Goal: Task Accomplishment & Management: Manage account settings

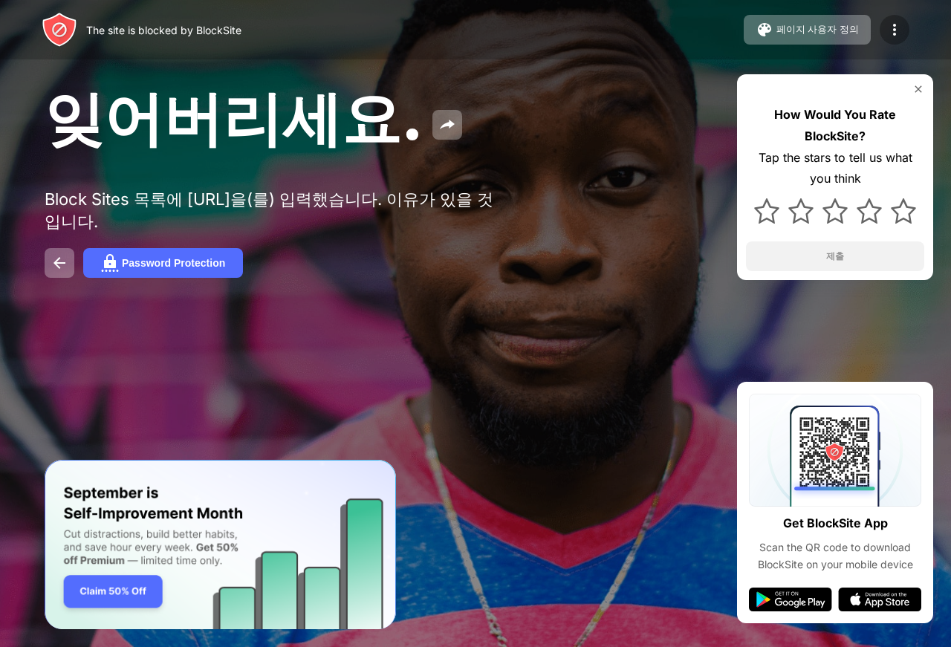
click at [887, 29] on img at bounding box center [894, 30] width 18 height 18
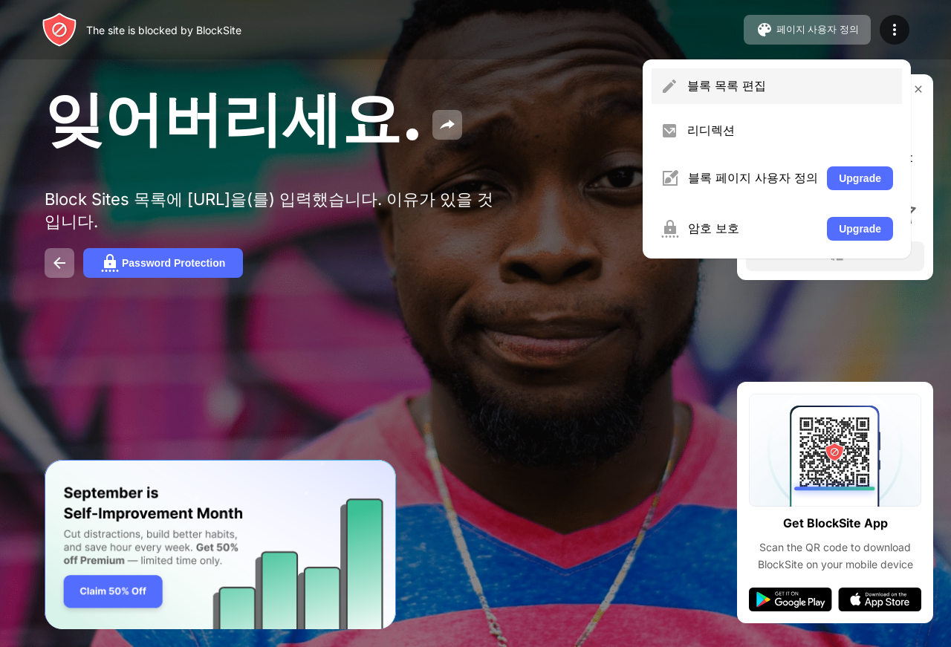
click at [776, 91] on div "블록 목록 편집" at bounding box center [790, 86] width 206 height 16
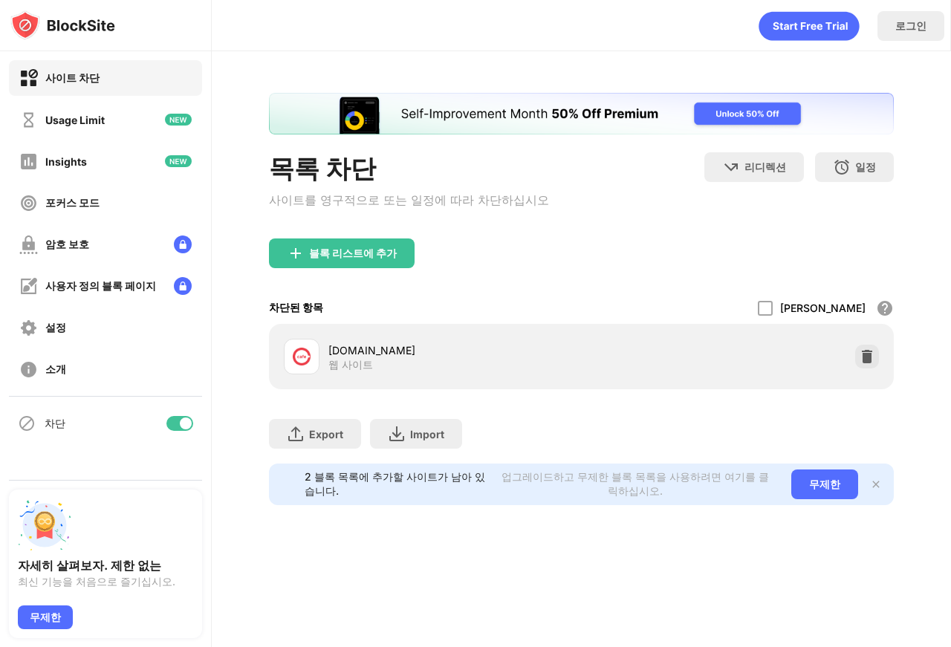
click at [862, 351] on div at bounding box center [867, 357] width 24 height 24
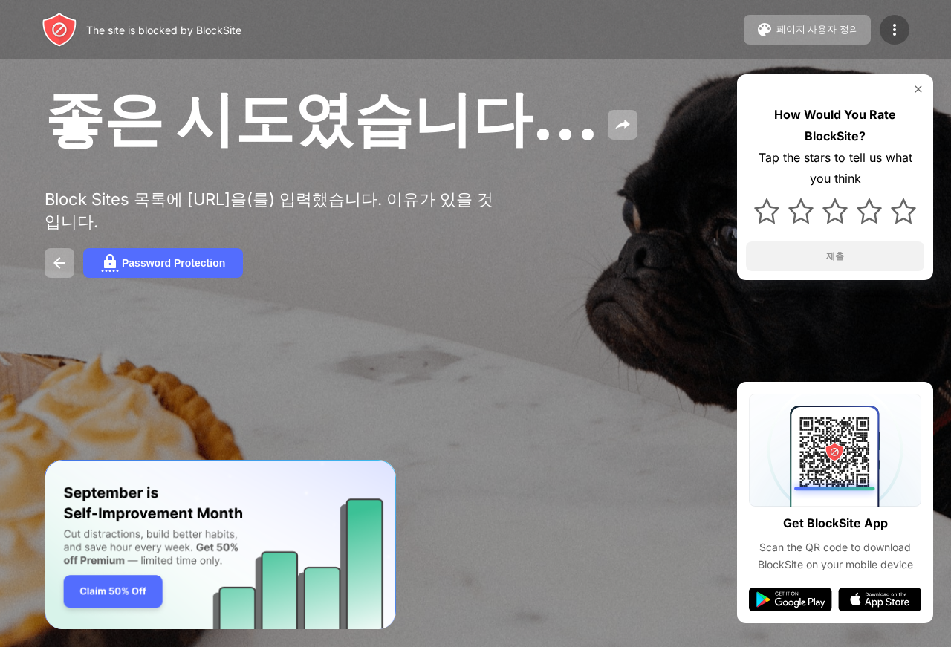
click at [899, 27] on img at bounding box center [894, 30] width 18 height 18
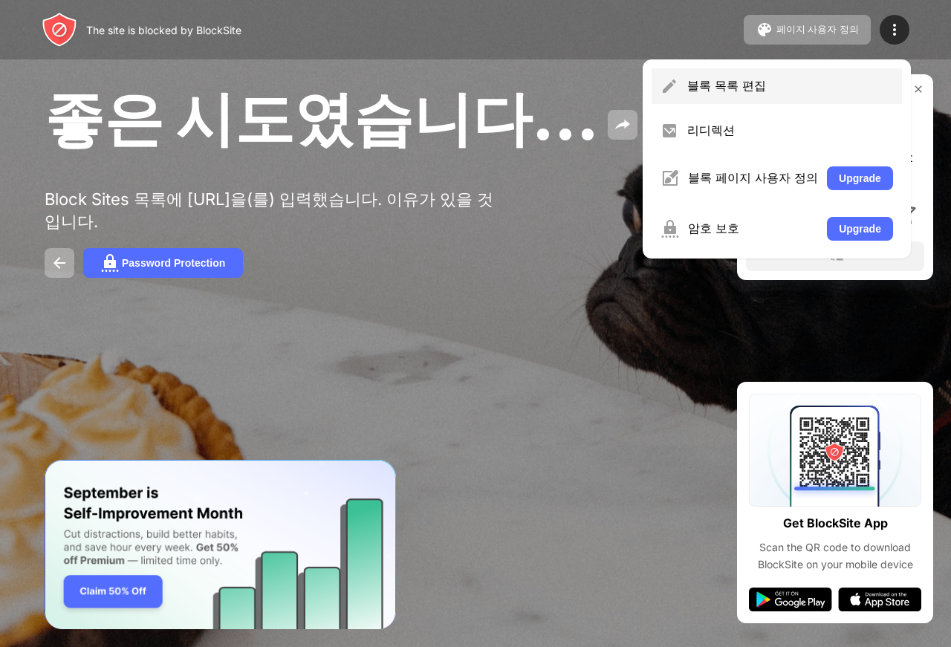
click at [796, 73] on div "블록 목록 편집" at bounding box center [776, 86] width 250 height 36
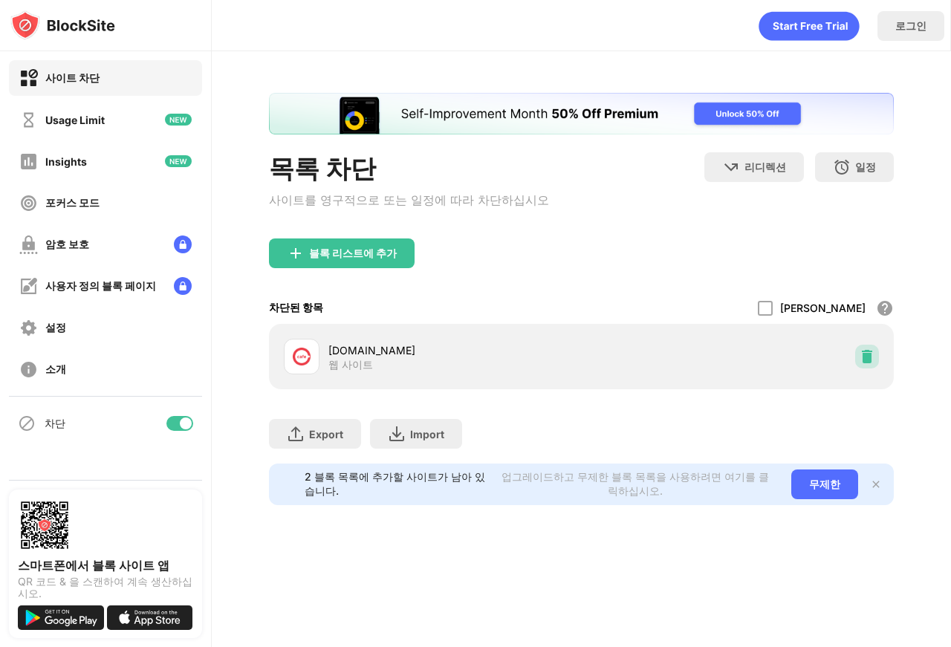
click at [868, 364] on img at bounding box center [866, 356] width 15 height 15
